Goal: Task Accomplishment & Management: Manage account settings

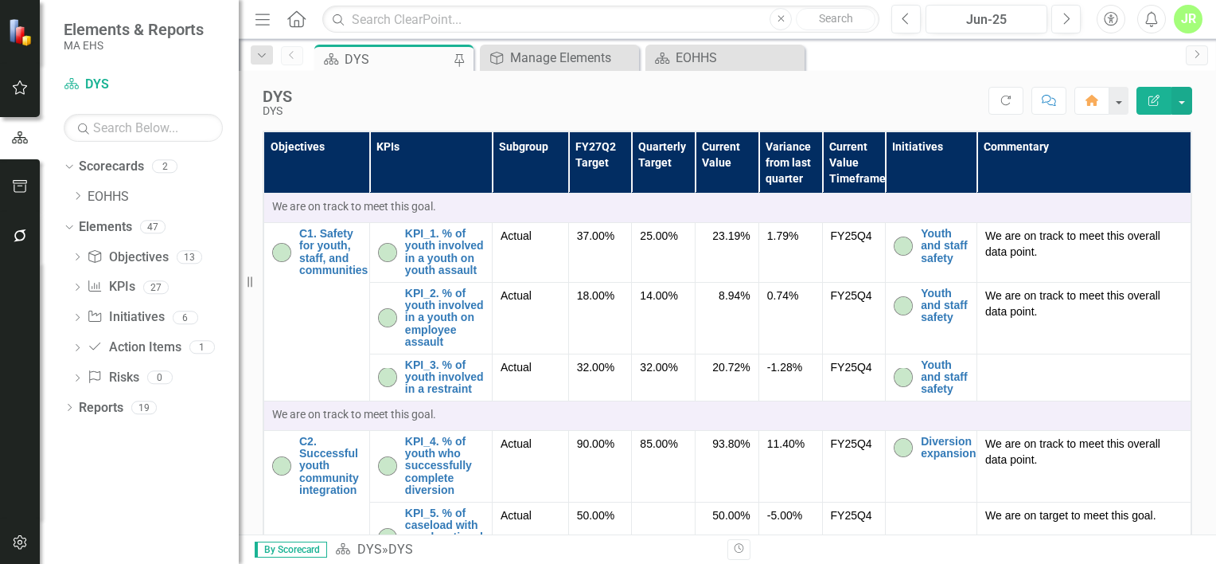
scroll to position [2313, 0]
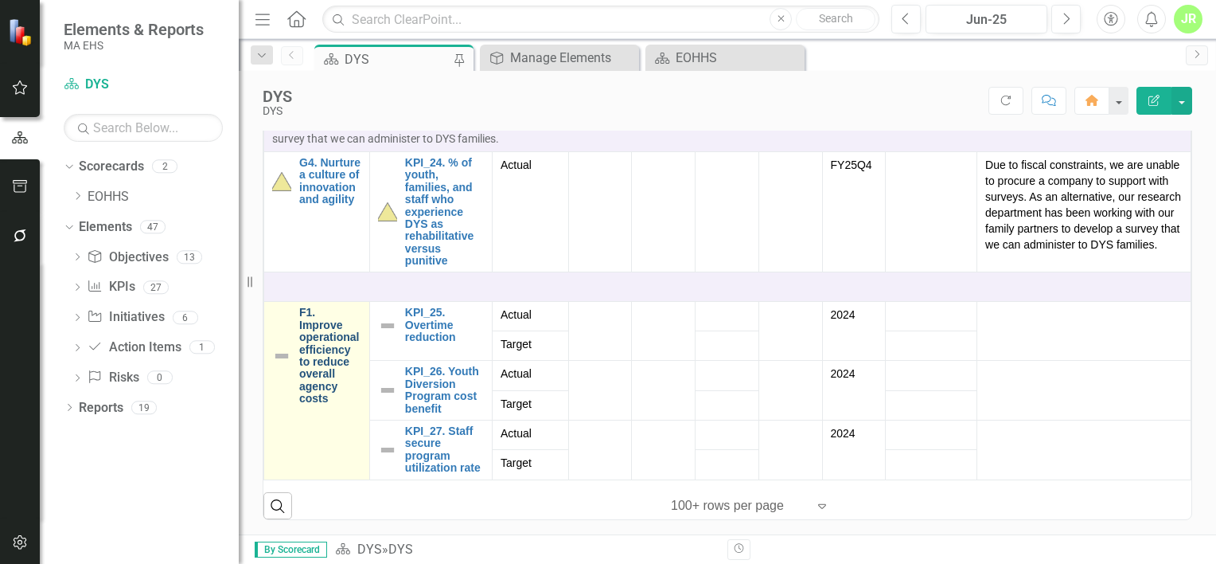
click at [335, 371] on link "F1. Improve operational efficiency to reduce overall agency costs" at bounding box center [330, 355] width 62 height 98
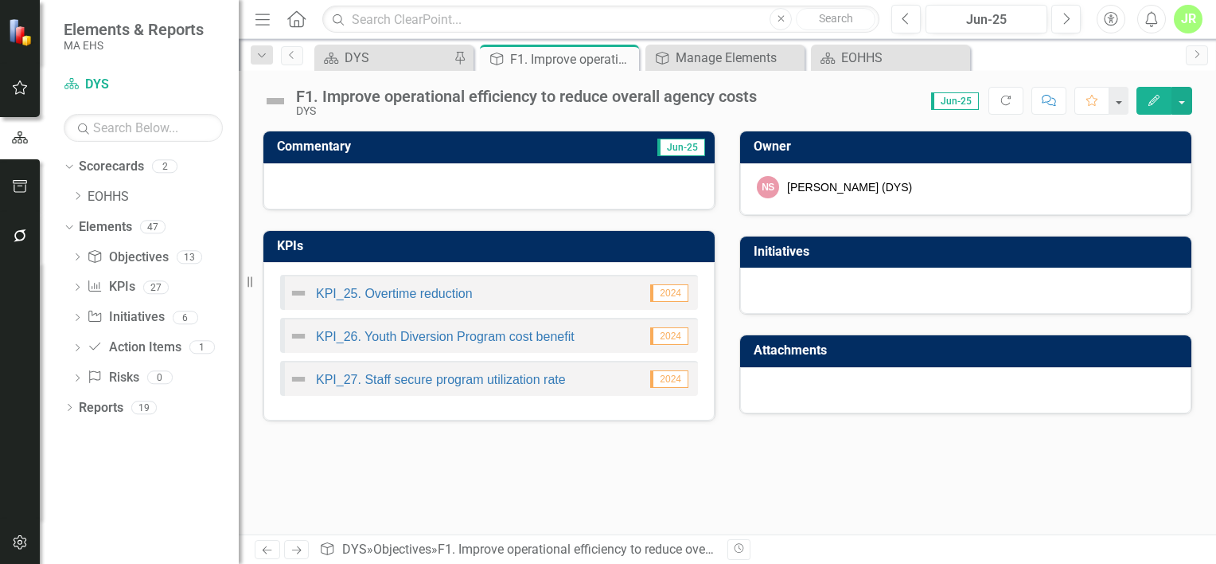
click at [1158, 101] on icon "Edit" at bounding box center [1154, 100] width 14 height 11
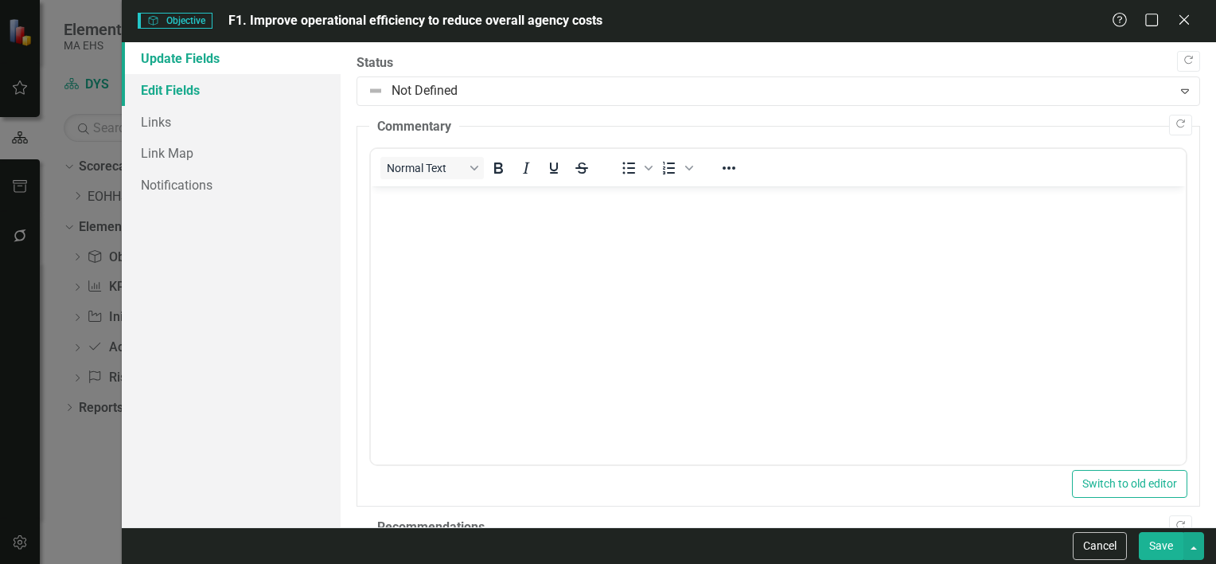
click at [159, 92] on link "Edit Fields" at bounding box center [231, 90] width 219 height 32
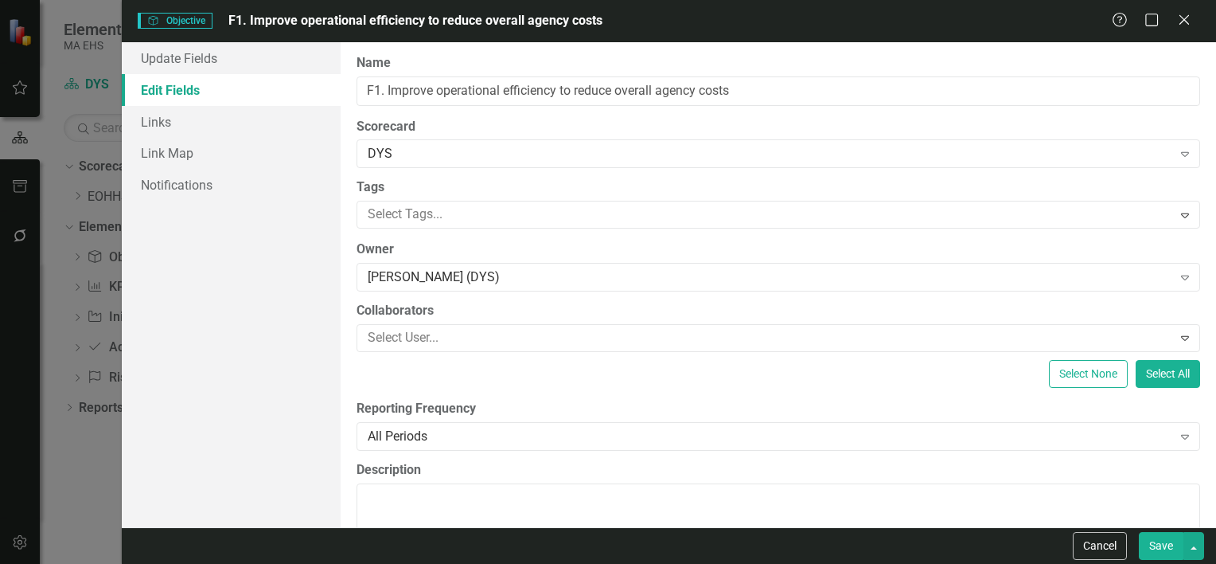
click at [252, 77] on link "Edit Fields" at bounding box center [231, 90] width 219 height 32
click at [256, 64] on link "Update Fields" at bounding box center [231, 58] width 219 height 32
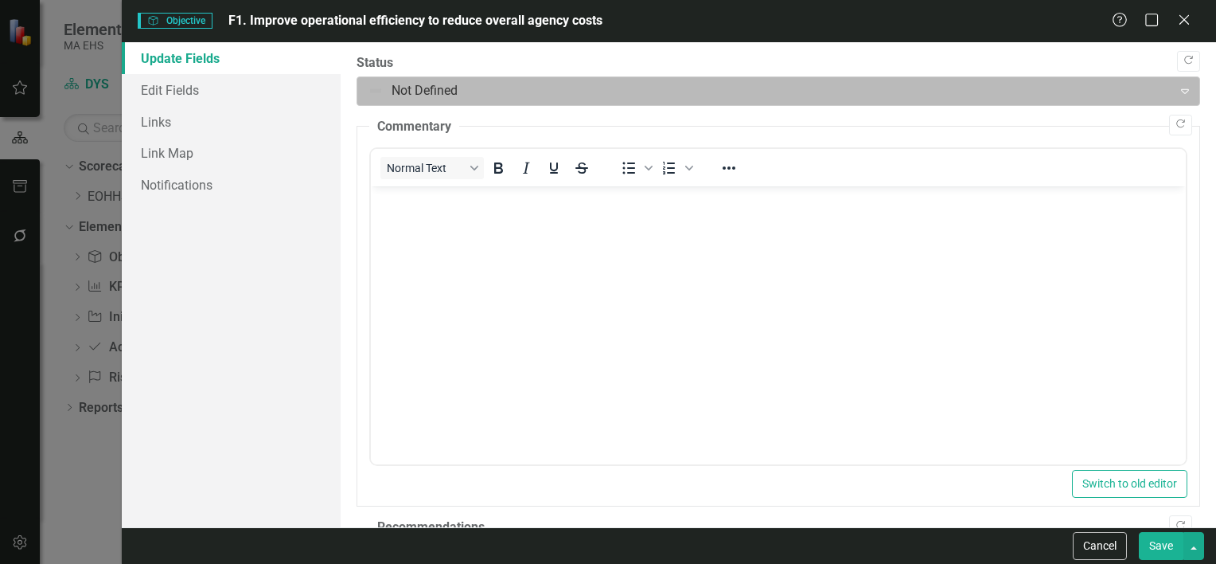
click at [561, 96] on div at bounding box center [765, 90] width 795 height 21
click at [522, 92] on div at bounding box center [765, 90] width 795 height 21
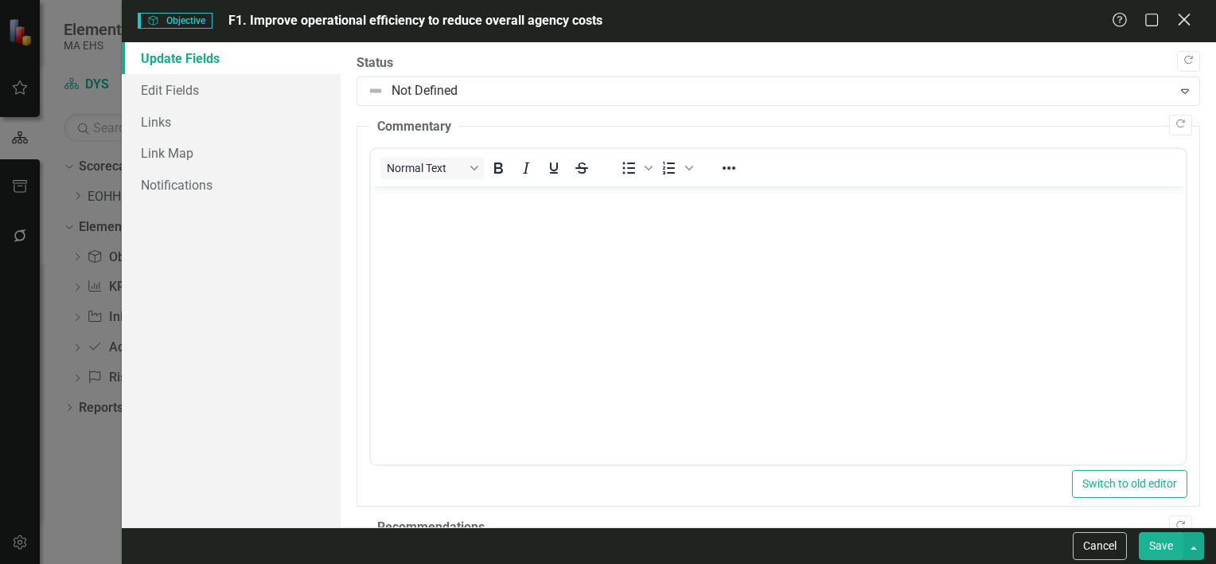
click at [1186, 16] on icon "Close" at bounding box center [1184, 19] width 20 height 15
